Goal: Task Accomplishment & Management: Manage account settings

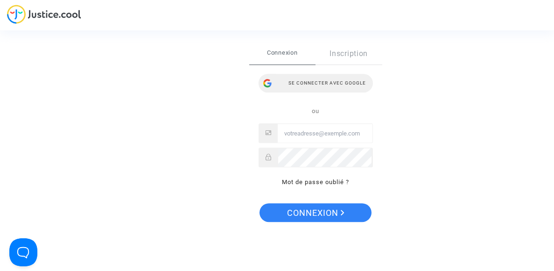
click at [304, 87] on div "Se connecter avec Google" at bounding box center [316, 83] width 114 height 19
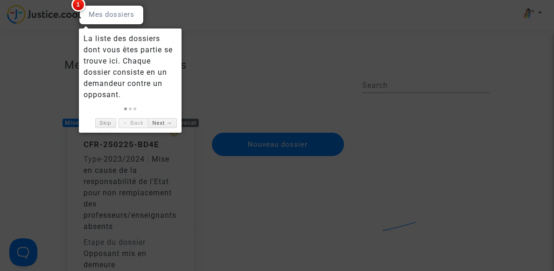
click at [109, 15] on div at bounding box center [111, 15] width 65 height 20
click at [259, 57] on div at bounding box center [277, 135] width 554 height 271
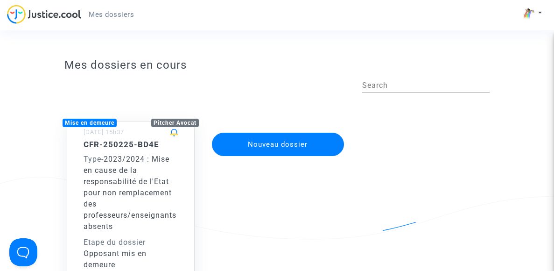
click at [125, 159] on span "2023/2024 : Mise en cause de la responsabilité de l'Etat pour non remplacement …" at bounding box center [130, 193] width 93 height 76
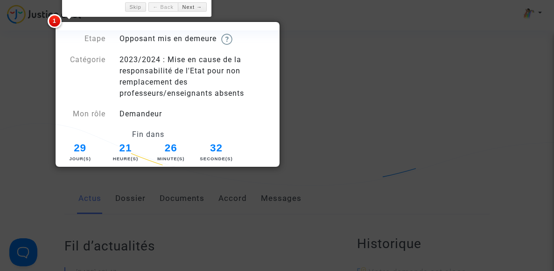
scroll to position [56, 0]
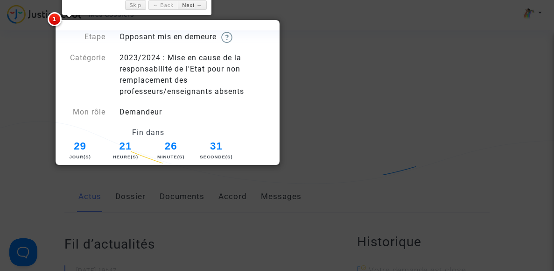
click at [340, 110] on div at bounding box center [277, 135] width 554 height 271
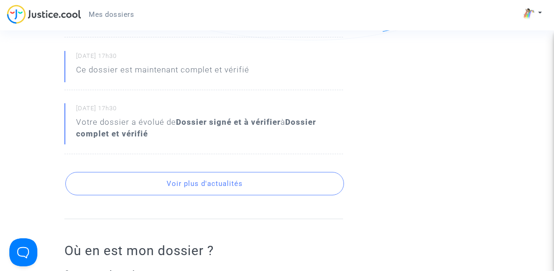
scroll to position [560, 0]
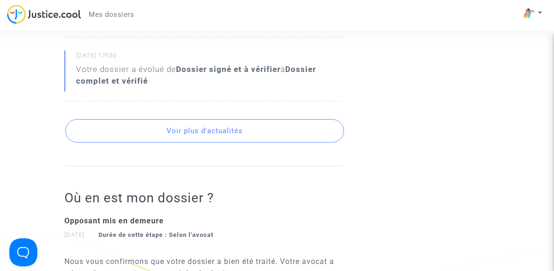
click at [173, 125] on button "Voir plus d'actualités" at bounding box center [204, 130] width 279 height 23
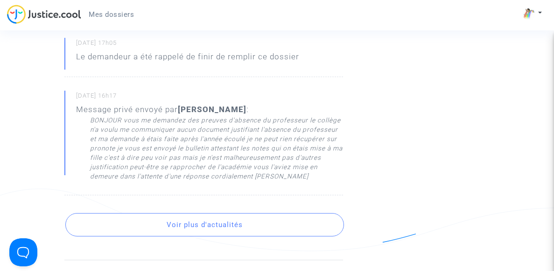
scroll to position [914, 0]
click at [213, 221] on button "Voir plus d'actualités" at bounding box center [204, 223] width 279 height 23
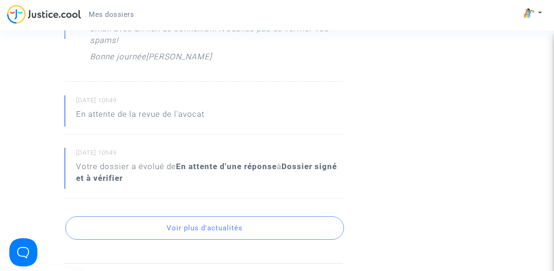
scroll to position [1493, 0]
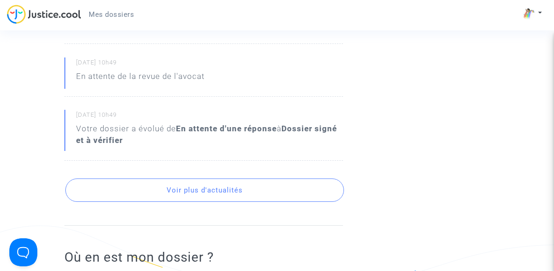
click at [170, 178] on button "Voir plus d'actualités" at bounding box center [204, 189] width 279 height 23
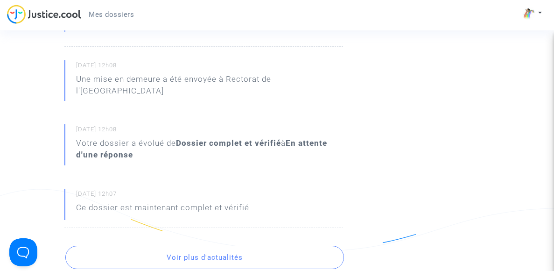
scroll to position [2165, 0]
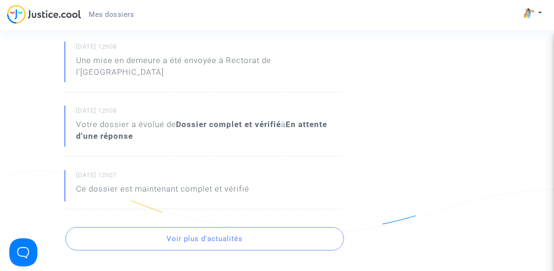
click at [183, 233] on button "Voir plus d'actualités" at bounding box center [204, 238] width 279 height 23
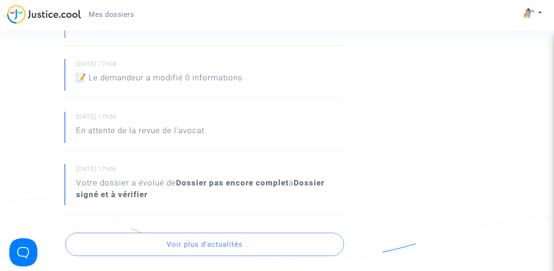
scroll to position [2464, 0]
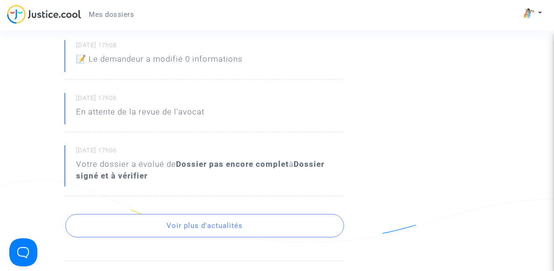
click at [190, 219] on button "Voir plus d'actualités" at bounding box center [204, 225] width 279 height 23
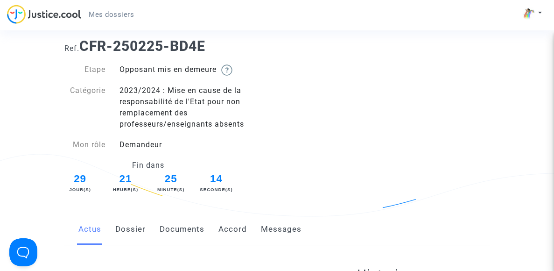
scroll to position [18, 0]
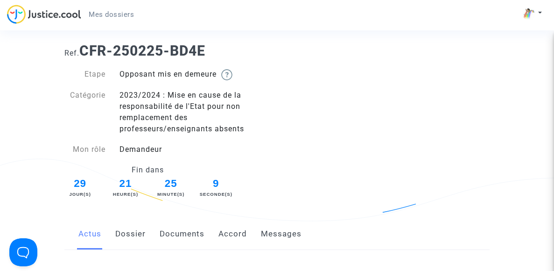
click at [186, 233] on link "Documents" at bounding box center [182, 234] width 45 height 31
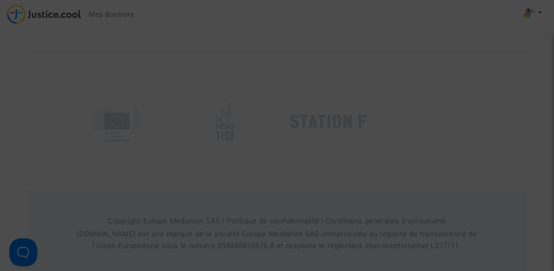
scroll to position [1588, 0]
click at [398, 203] on div at bounding box center [277, 135] width 554 height 271
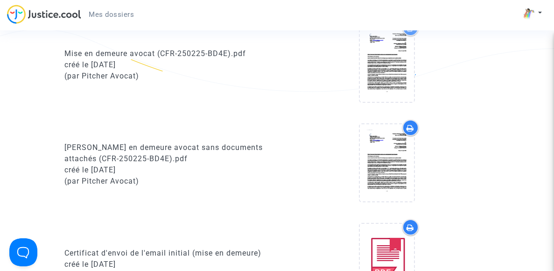
scroll to position [431, 0]
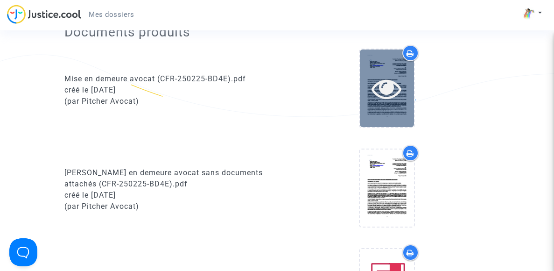
click at [402, 110] on div at bounding box center [387, 87] width 54 height 77
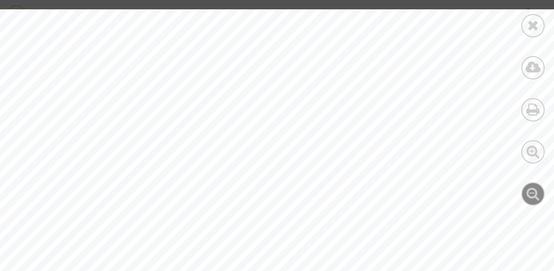
click at [529, 196] on icon at bounding box center [534, 193] width 14 height 14
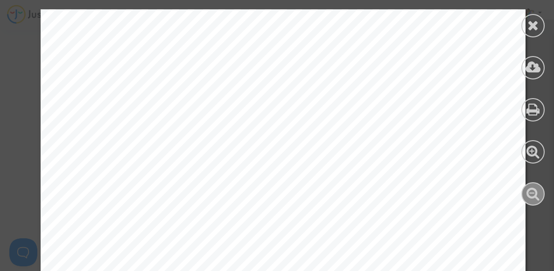
click at [529, 196] on icon at bounding box center [534, 193] width 14 height 14
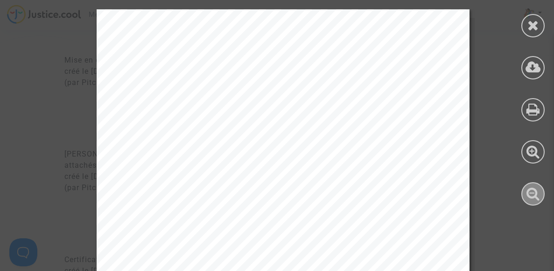
scroll to position [468, 0]
click at [417, 212] on div "Maître [PERSON_NAME] Avocat au [GEOGRAPHIC_DATA] [STREET_ADDRESS] Email : [EMAI…" at bounding box center [283, 272] width 373 height 527
click at [537, 198] on icon at bounding box center [534, 193] width 14 height 14
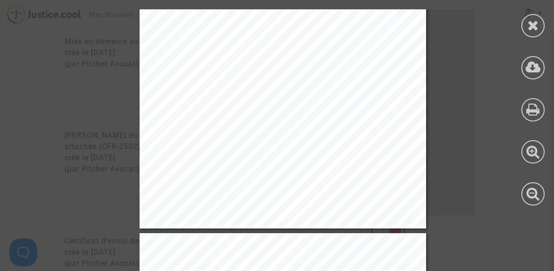
scroll to position [449, 0]
click at [408, 66] on div "Maître [PERSON_NAME] Avocat au [GEOGRAPHIC_DATA] [STREET_ADDRESS] Email : [EMAI…" at bounding box center [283, 25] width 287 height 405
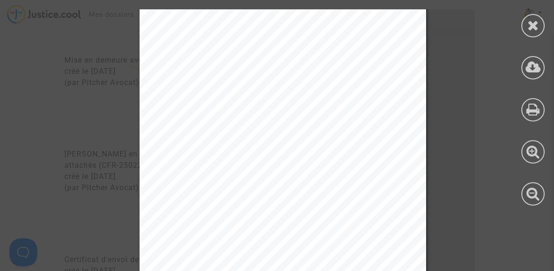
scroll to position [18, 0]
click at [527, 113] on icon at bounding box center [534, 109] width 14 height 14
click at [538, 26] on icon at bounding box center [534, 25] width 12 height 14
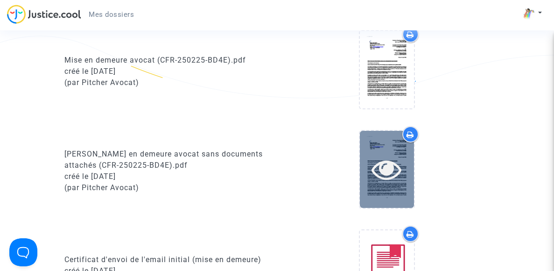
click at [392, 155] on icon at bounding box center [387, 169] width 30 height 30
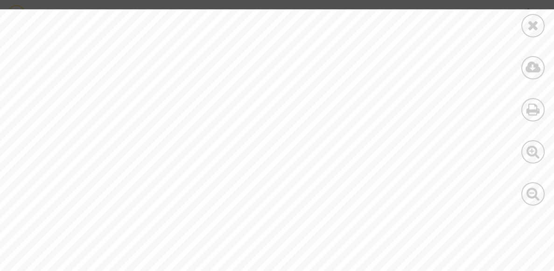
click at [392, 155] on span "de réception et par email au préalable:" at bounding box center [494, 156] width 207 height 11
click at [537, 188] on icon at bounding box center [534, 193] width 14 height 14
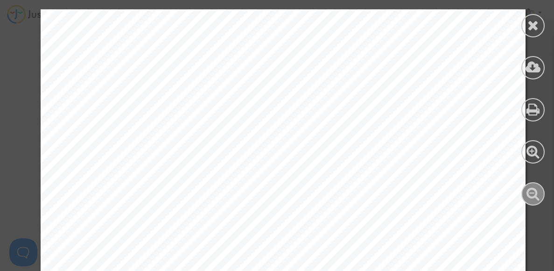
click at [537, 188] on icon at bounding box center [534, 193] width 14 height 14
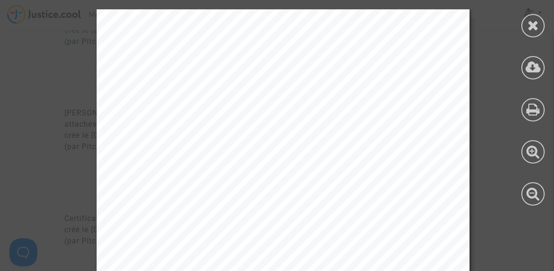
scroll to position [505, 0]
click at [313, 176] on div "Maître [PERSON_NAME] Avocat au [GEOGRAPHIC_DATA] [STREET_ADDRESS] Email : [EMAI…" at bounding box center [283, 272] width 373 height 527
click at [537, 25] on icon at bounding box center [534, 25] width 12 height 14
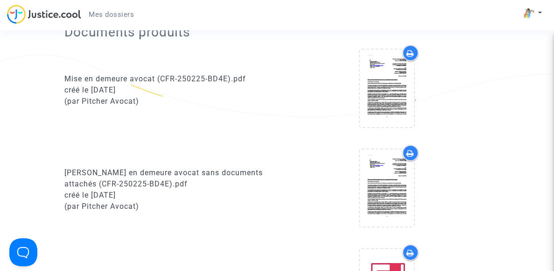
click at [406, 54] on div at bounding box center [410, 53] width 16 height 16
click at [409, 251] on icon at bounding box center [410, 252] width 7 height 7
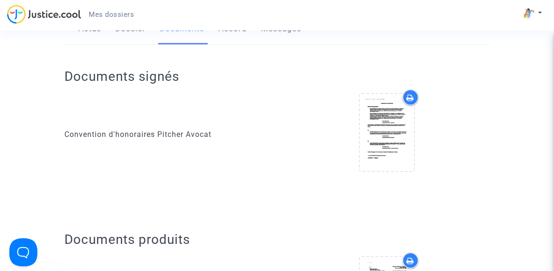
scroll to position [226, 0]
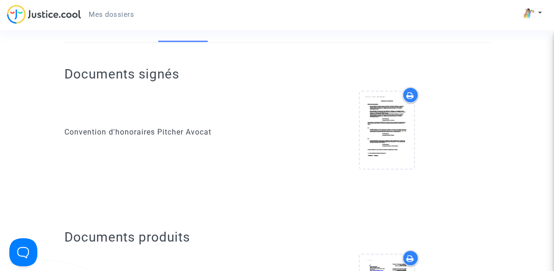
click at [407, 96] on icon at bounding box center [410, 95] width 7 height 7
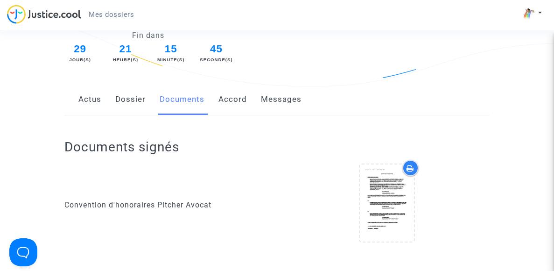
scroll to position [151, 0]
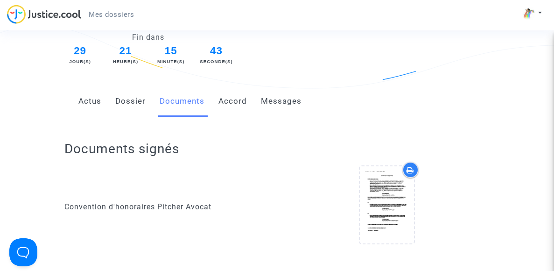
click at [231, 104] on link "Accord" at bounding box center [233, 101] width 28 height 31
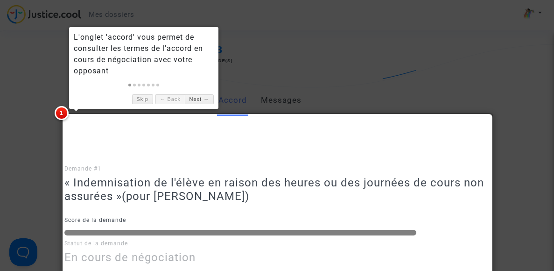
scroll to position [89, 0]
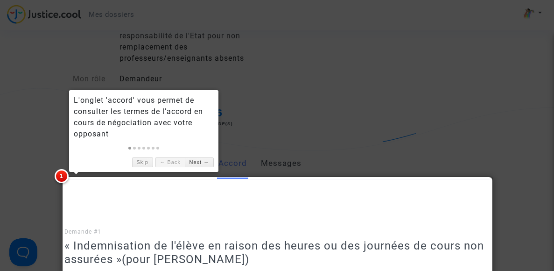
click at [269, 125] on div at bounding box center [277, 135] width 554 height 271
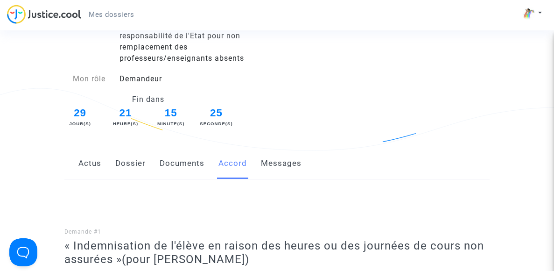
click at [265, 166] on link "Messages" at bounding box center [281, 163] width 41 height 31
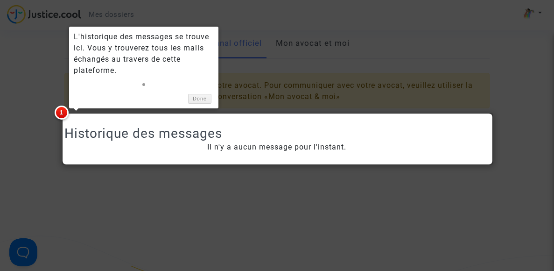
scroll to position [251, 0]
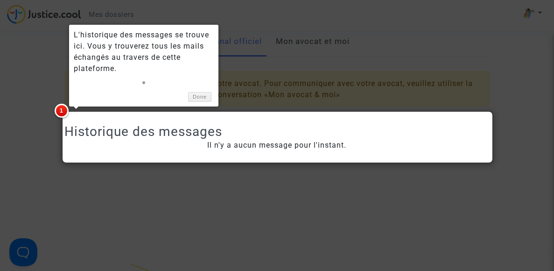
click at [360, 186] on div at bounding box center [277, 135] width 554 height 271
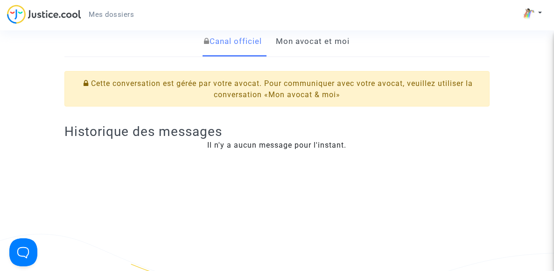
click at [296, 41] on link "Mon avocat et moi" at bounding box center [313, 41] width 74 height 31
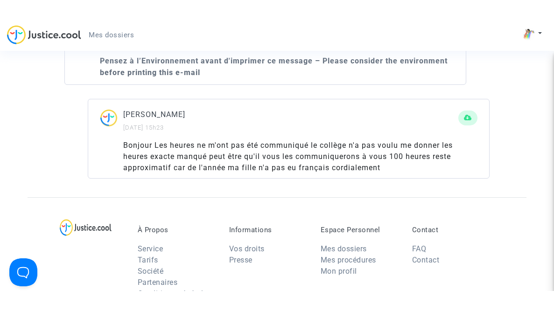
scroll to position [1483, 0]
